Goal: Find specific page/section: Find specific page/section

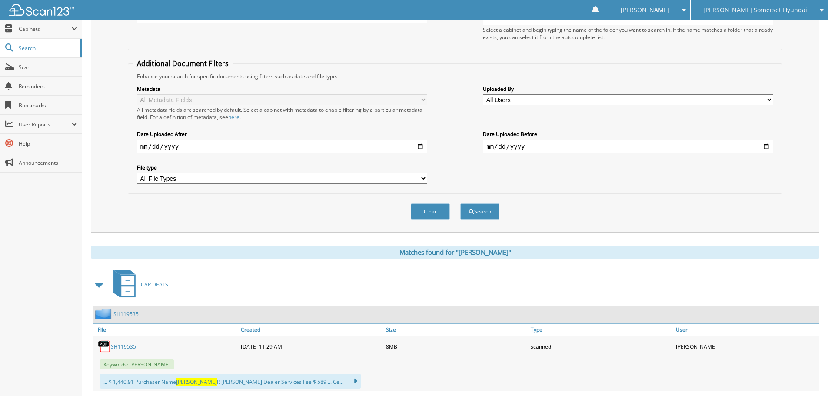
scroll to position [261, 0]
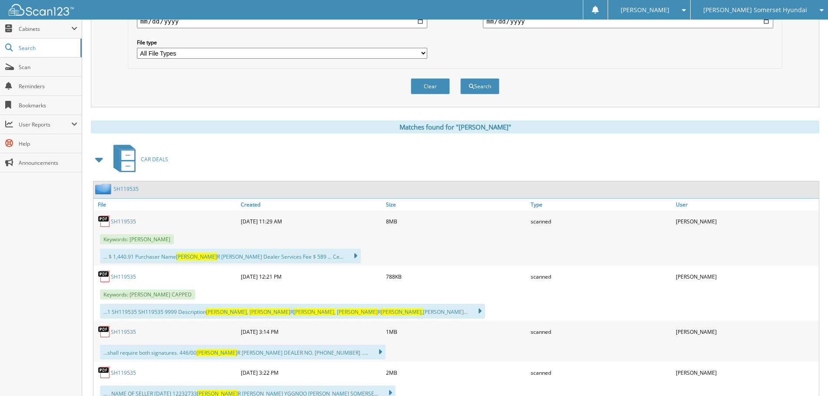
click at [118, 222] on link "SH119535" at bounding box center [123, 221] width 25 height 7
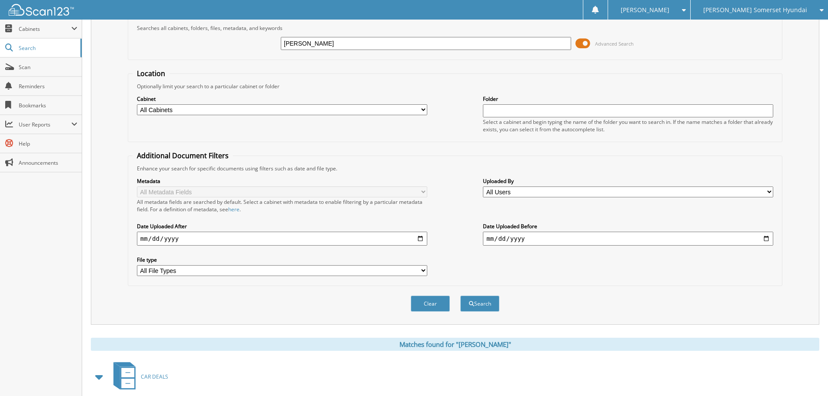
scroll to position [0, 0]
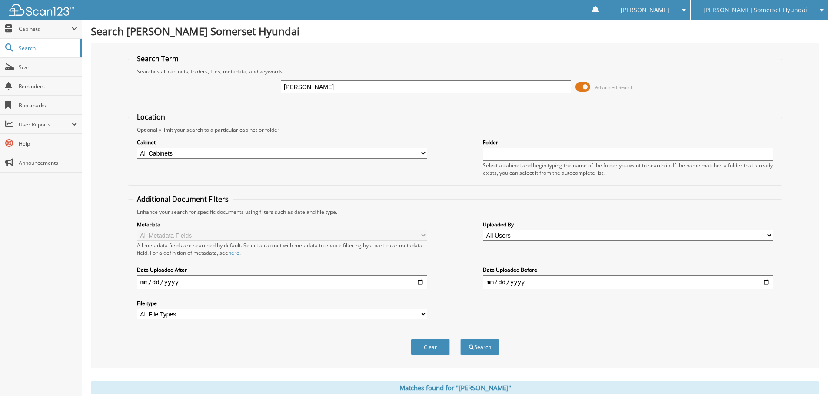
drag, startPoint x: 323, startPoint y: 88, endPoint x: 220, endPoint y: 76, distance: 103.2
click at [220, 76] on div "arndts, josie Advanced Search" at bounding box center [454, 86] width 645 height 23
type input "HICKS, MAKAYLA"
click at [460, 339] on button "Search" at bounding box center [479, 347] width 39 height 16
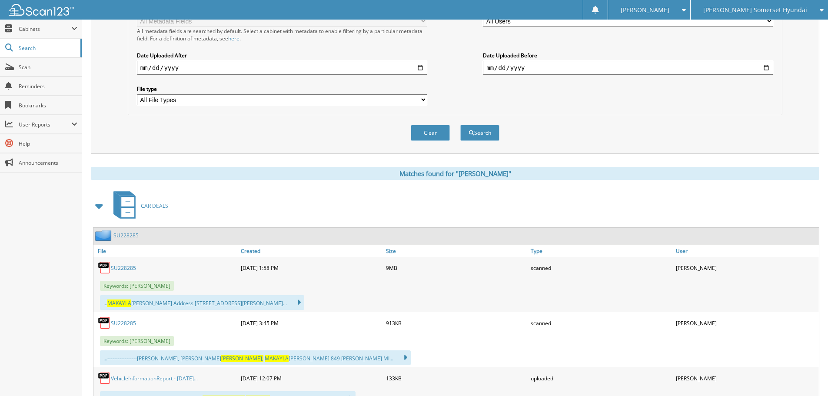
scroll to position [217, 0]
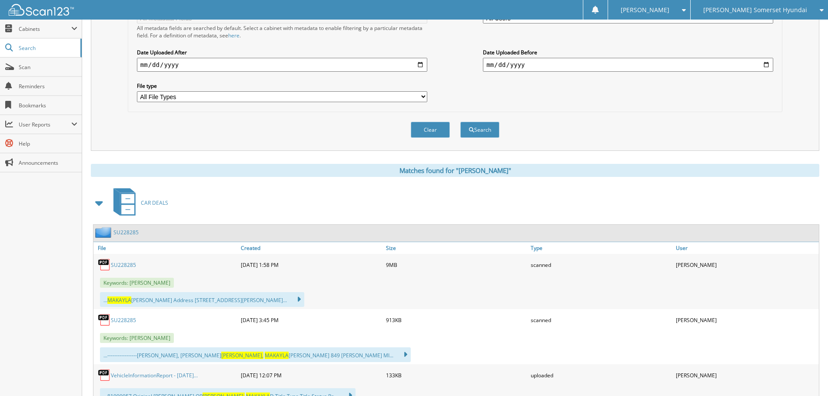
click at [123, 264] on link "SU228285" at bounding box center [123, 264] width 25 height 7
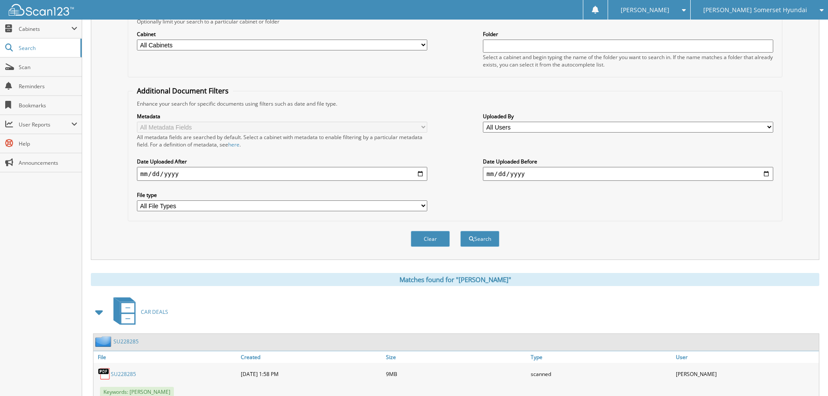
scroll to position [43, 0]
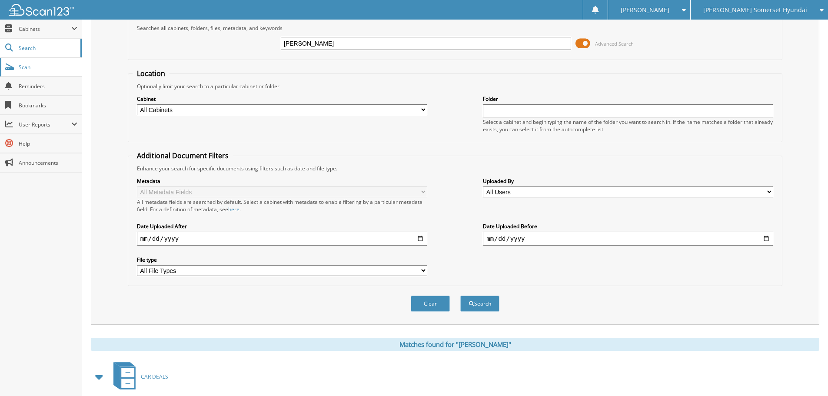
click at [29, 66] on span "Scan" at bounding box center [48, 66] width 59 height 7
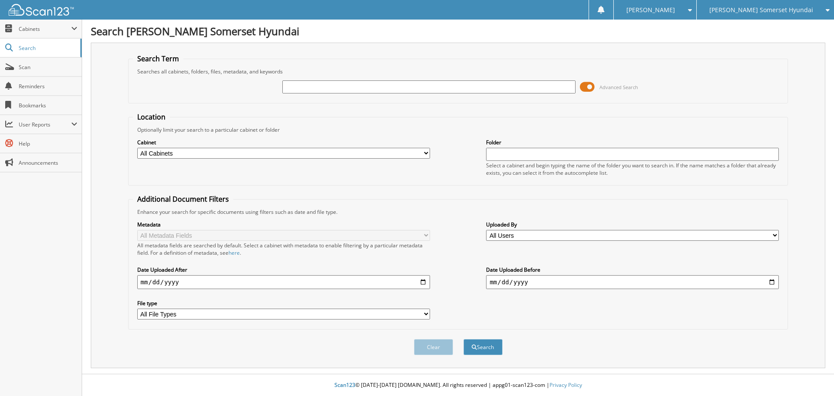
type input ","
type input "MORGAN"
click at [463, 339] on button "Search" at bounding box center [482, 347] width 39 height 16
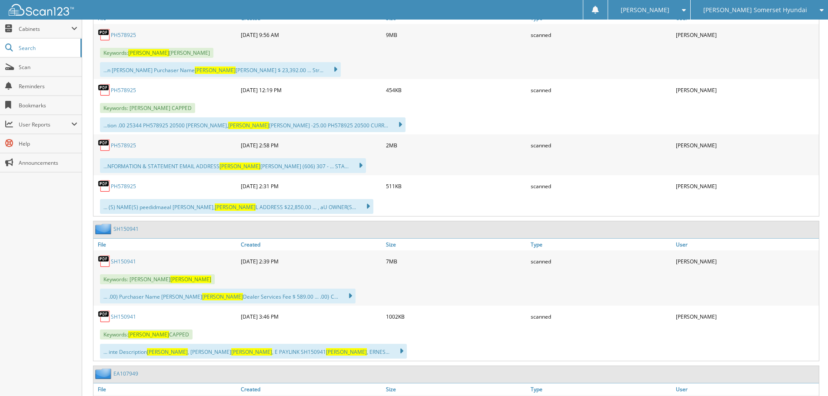
scroll to position [1303, 0]
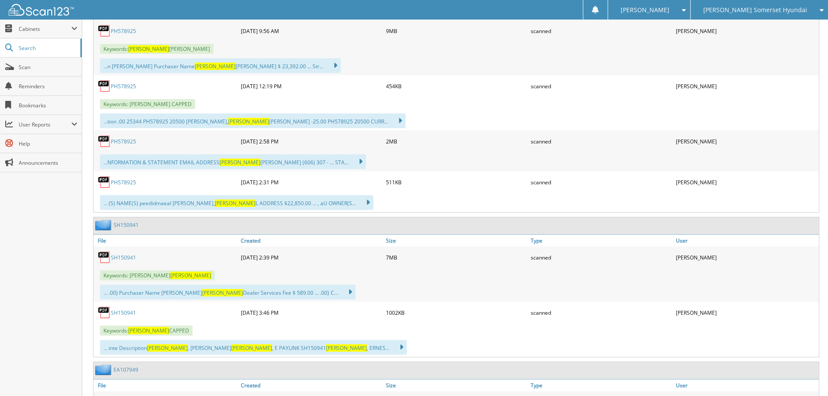
click at [116, 257] on link "SH150941" at bounding box center [123, 257] width 25 height 7
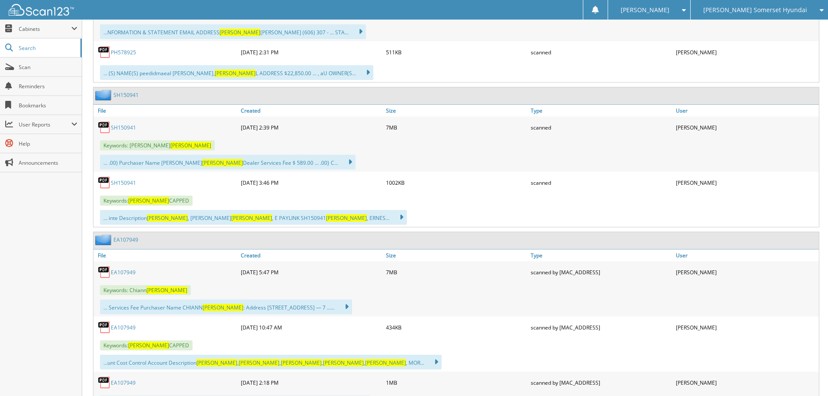
scroll to position [1433, 0]
